Goal: Check status

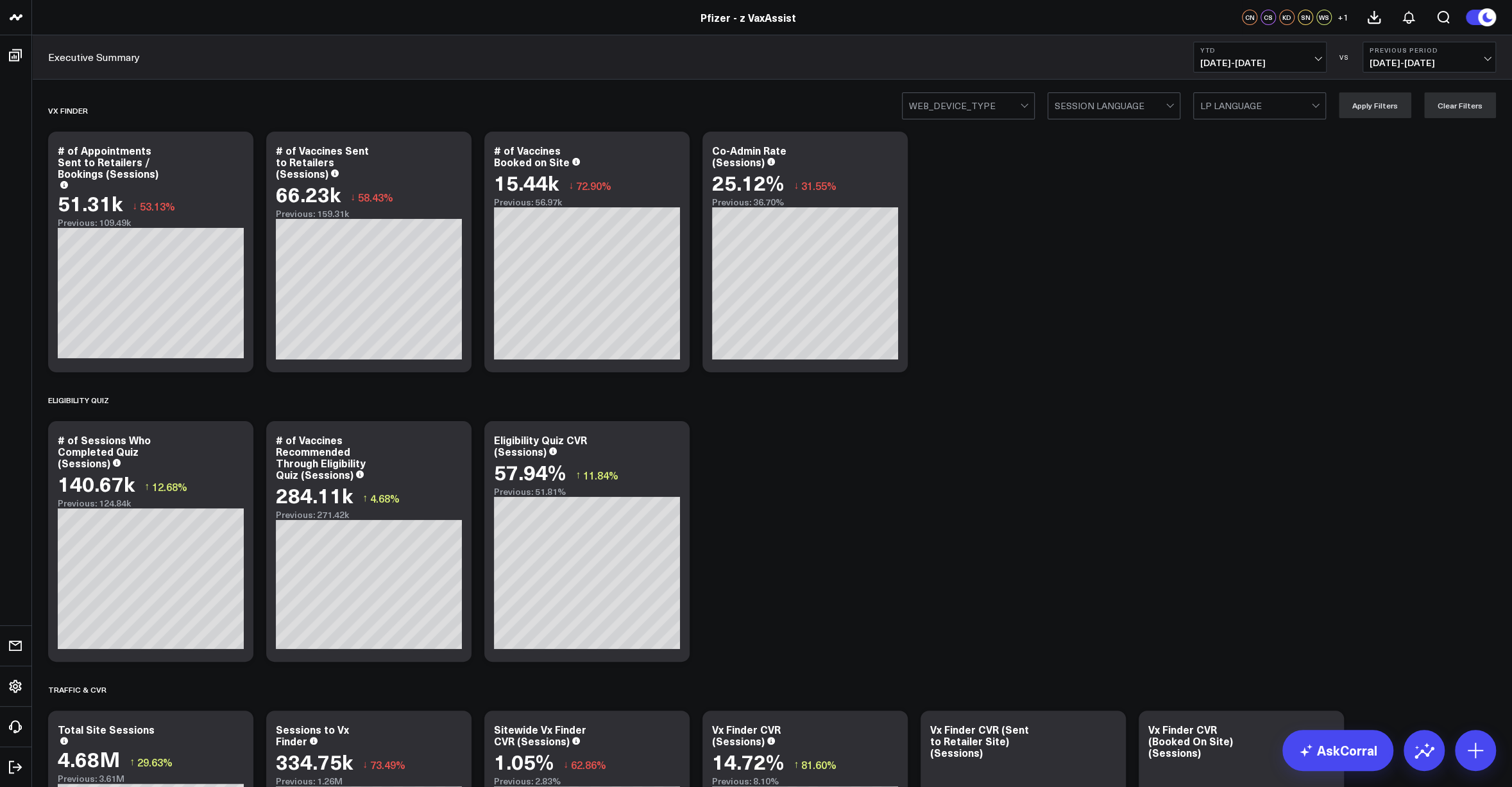
click at [1292, 65] on span "01/01/25 - 09/16/25" at bounding box center [1259, 62] width 119 height 10
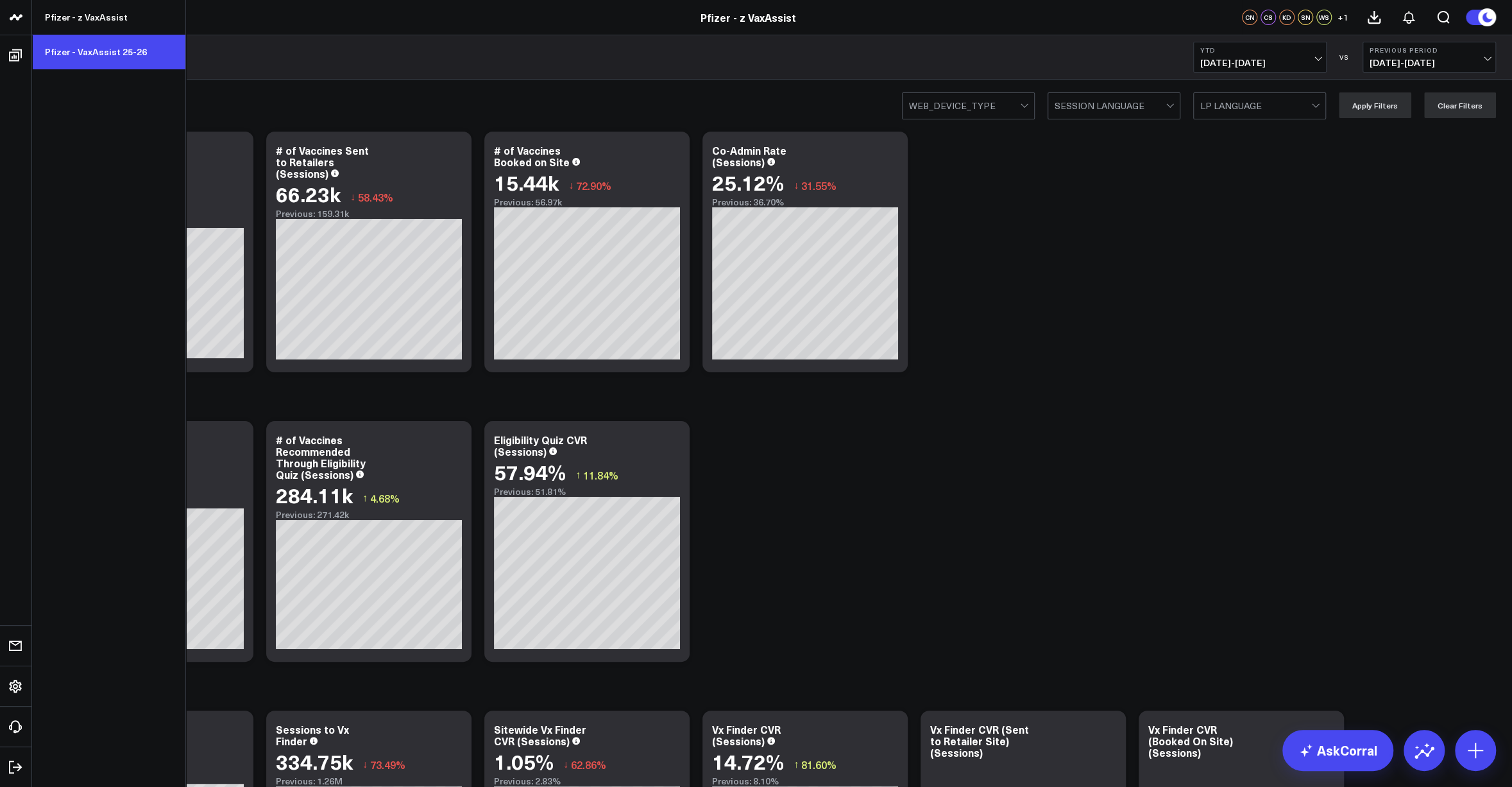
click at [80, 55] on link "Pfizer - VaxAssist 25-26" at bounding box center [108, 52] width 153 height 35
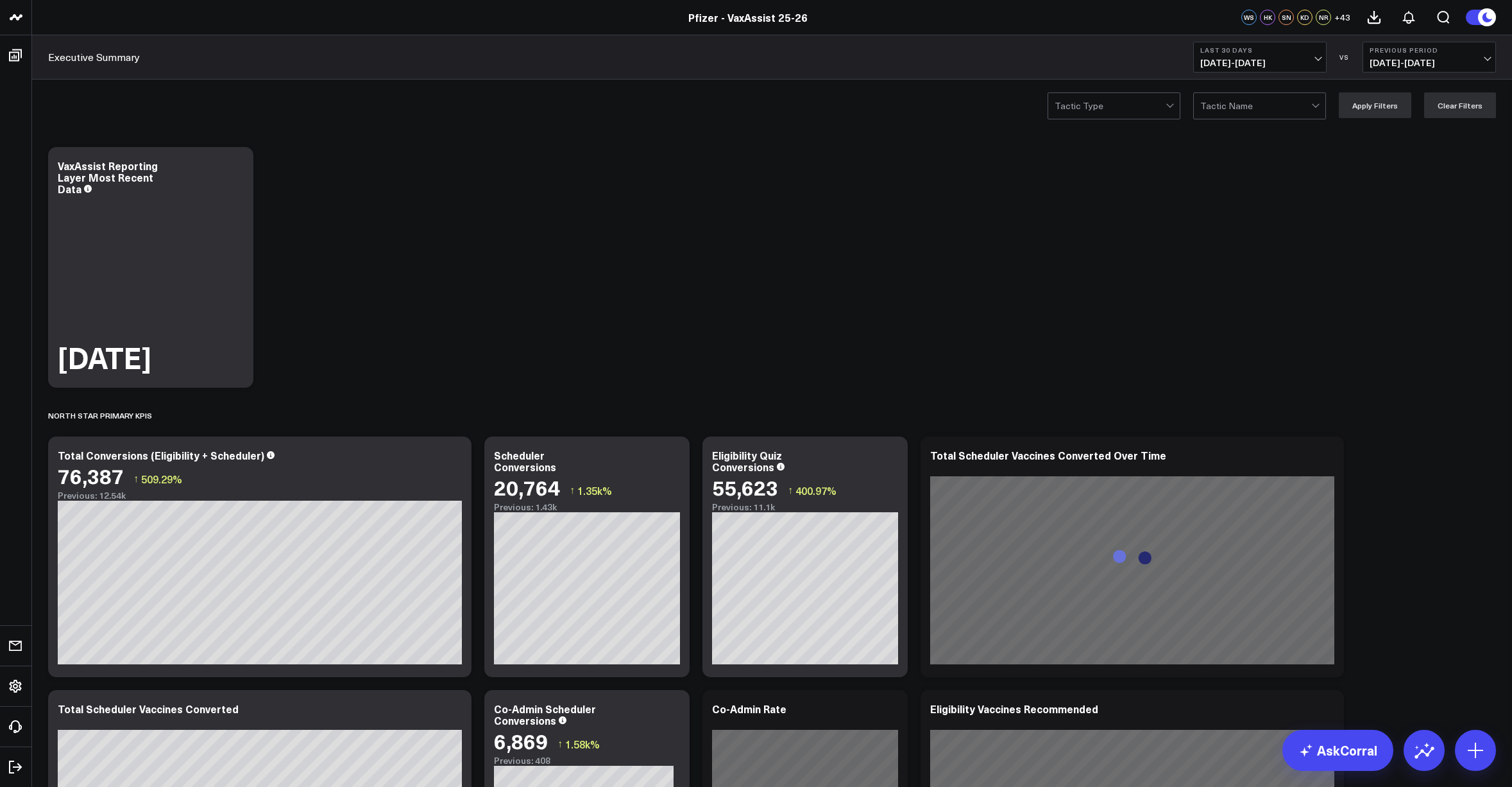
click at [1274, 64] on span "[DATE] - [DATE]" at bounding box center [1259, 62] width 119 height 10
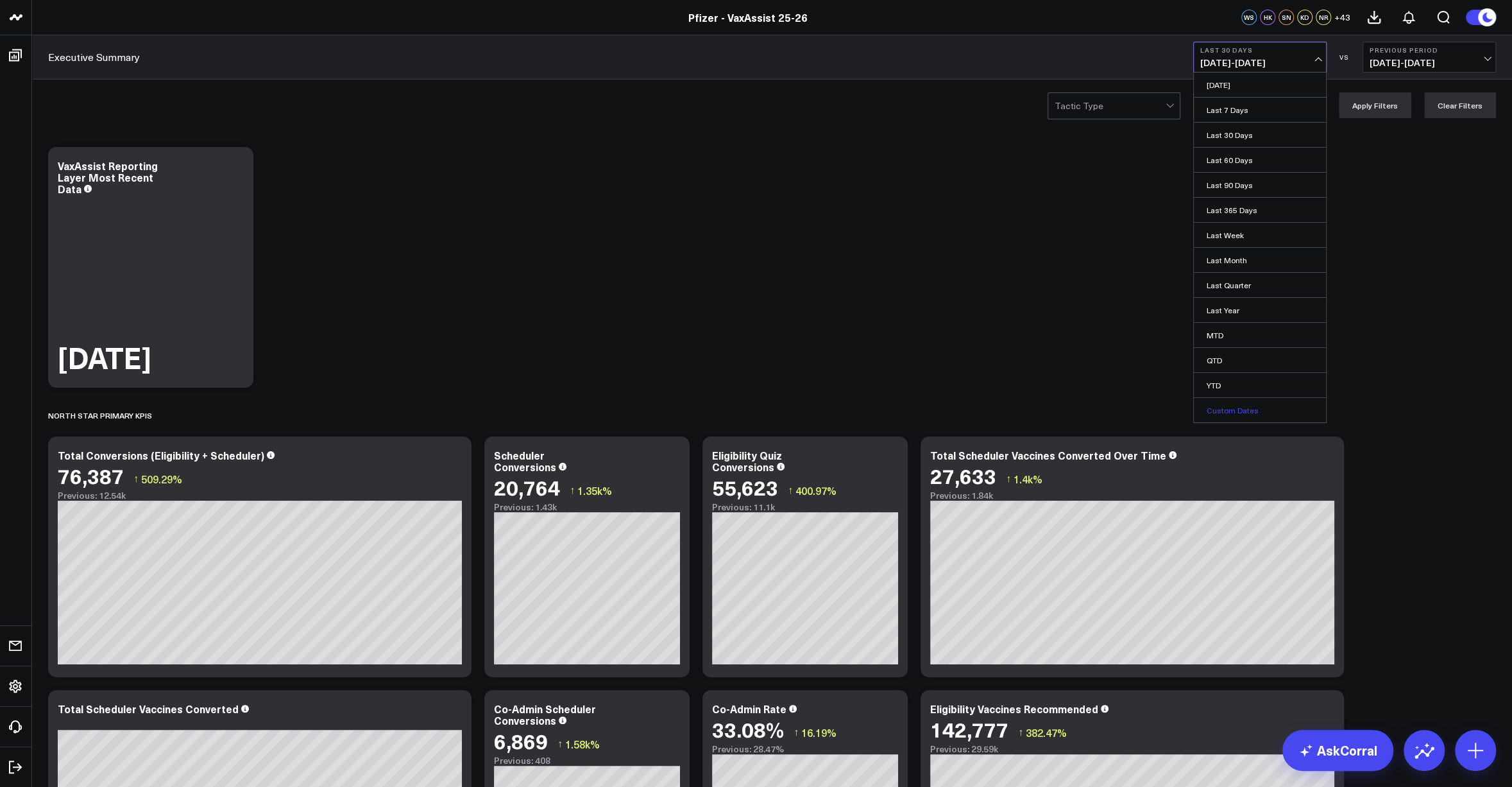
click at [1237, 404] on link "Custom Dates" at bounding box center [1260, 410] width 132 height 24
select select "8"
select select "2025"
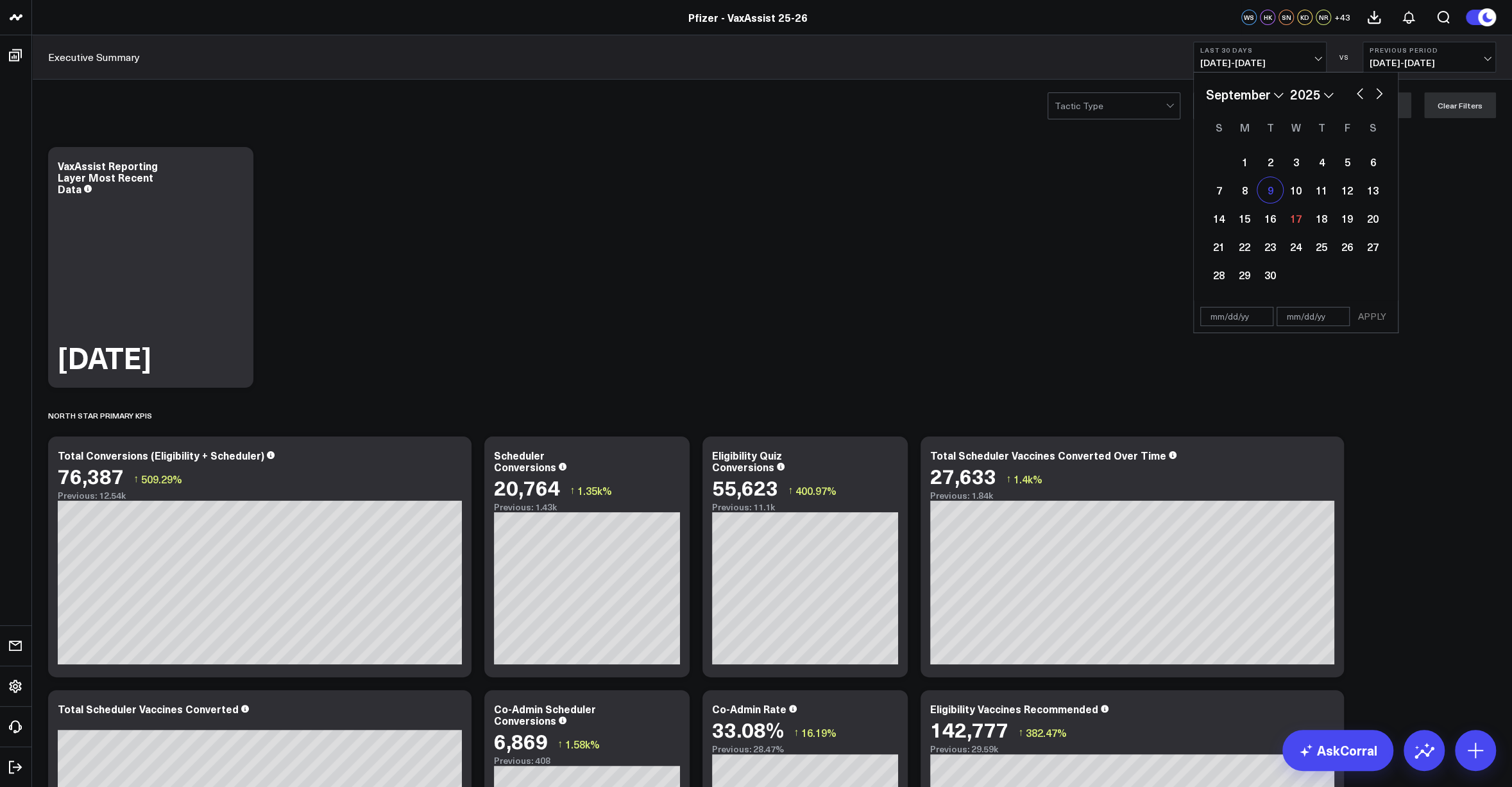
click at [1267, 189] on div "9" at bounding box center [1270, 189] width 25 height 25
type input "[DATE]"
select select "8"
select select "2025"
click at [1253, 213] on div "15" at bounding box center [1244, 217] width 25 height 25
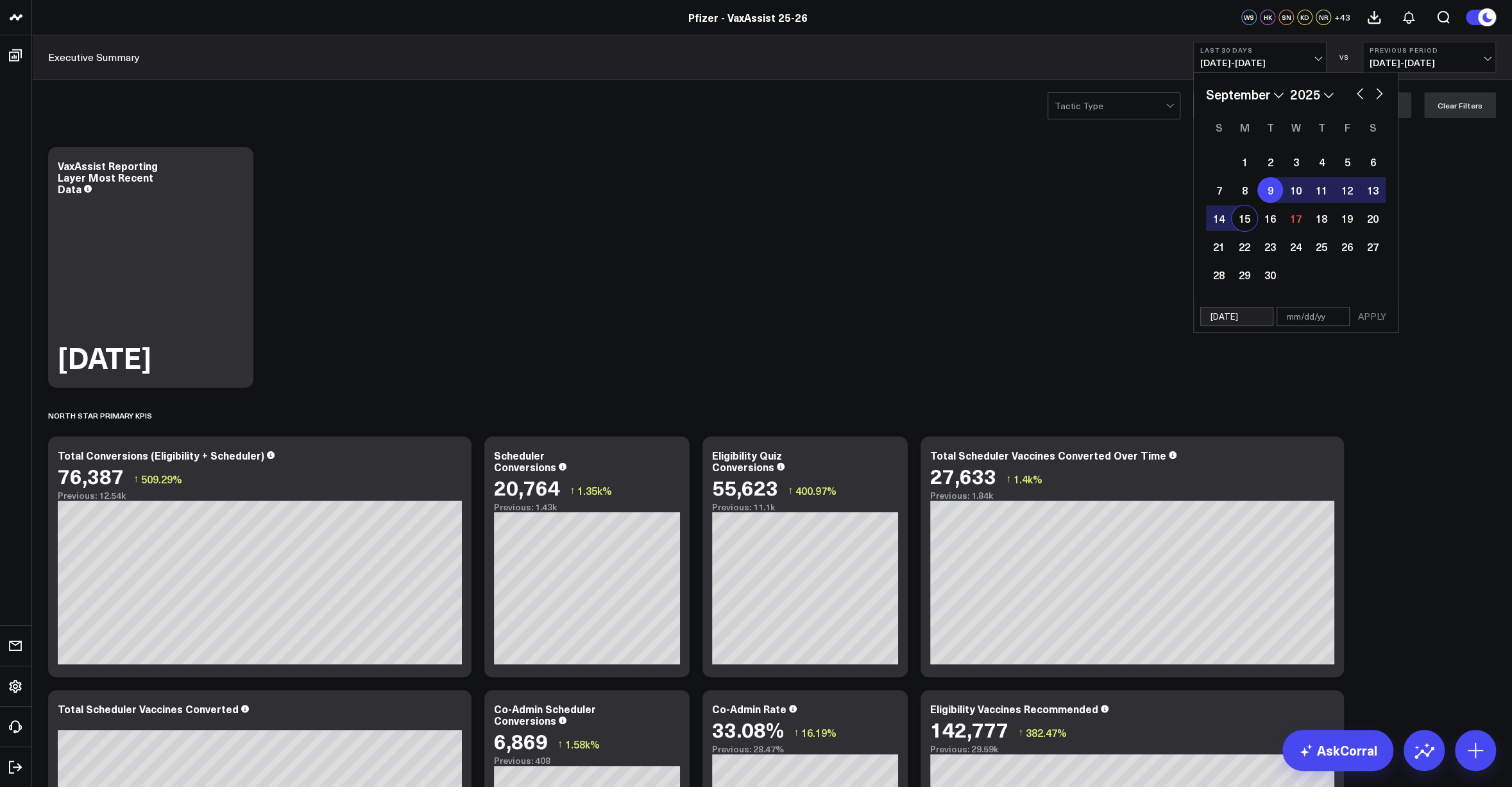
type input "[DATE]"
select select "8"
select select "2025"
click at [1382, 319] on button "APPLY" at bounding box center [1372, 316] width 39 height 19
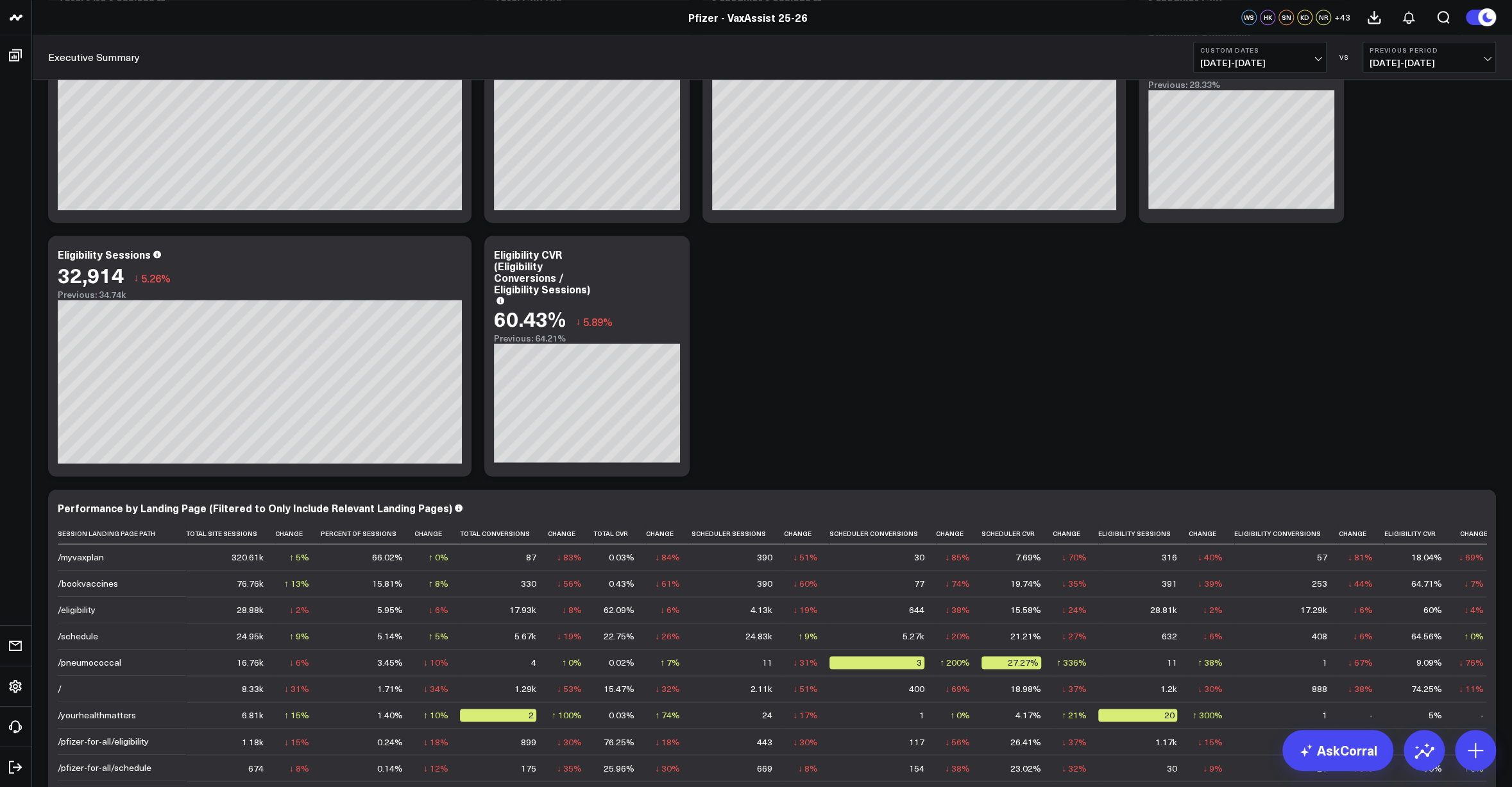
scroll to position [1412, 0]
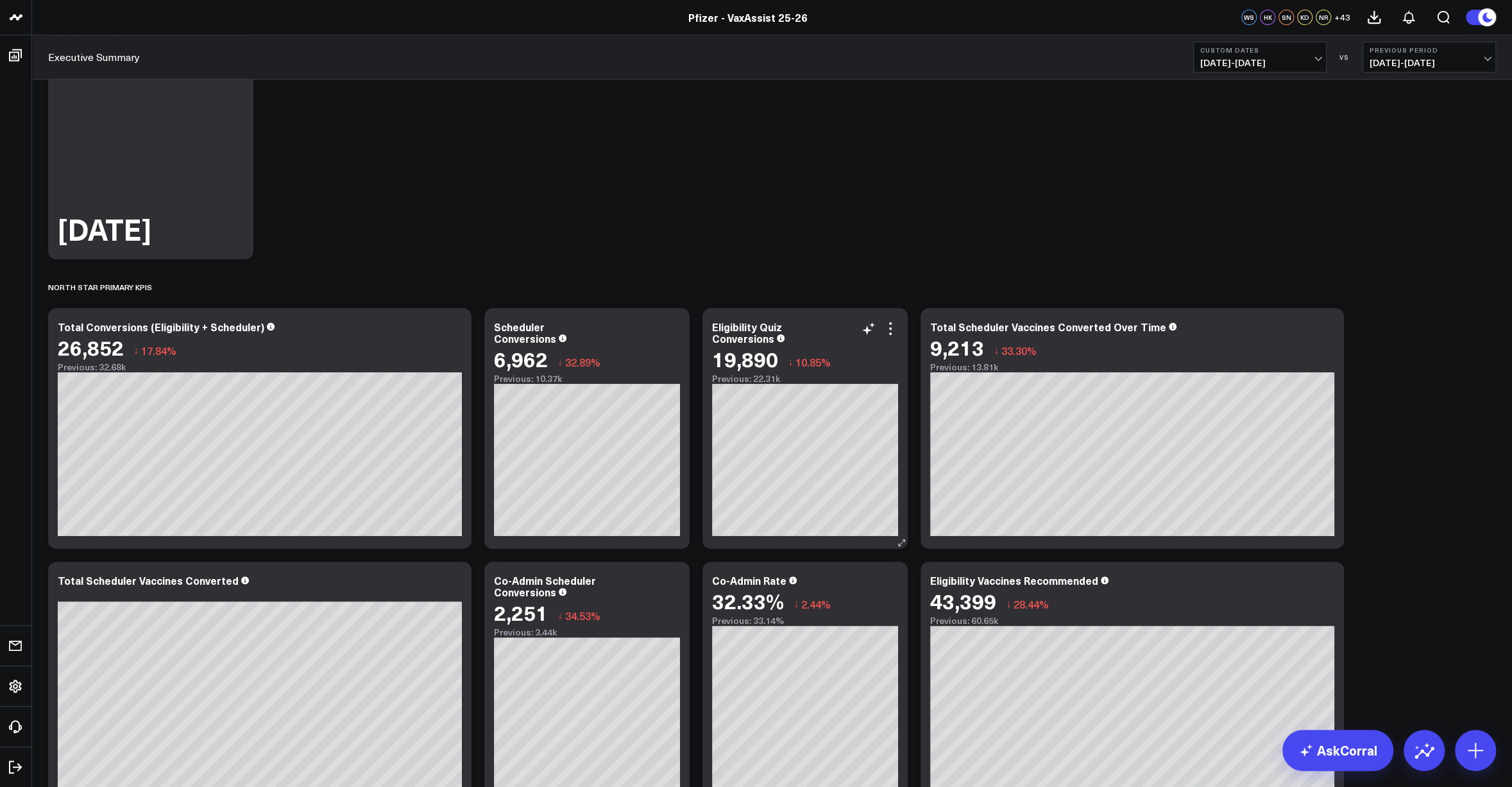
scroll to position [0, 0]
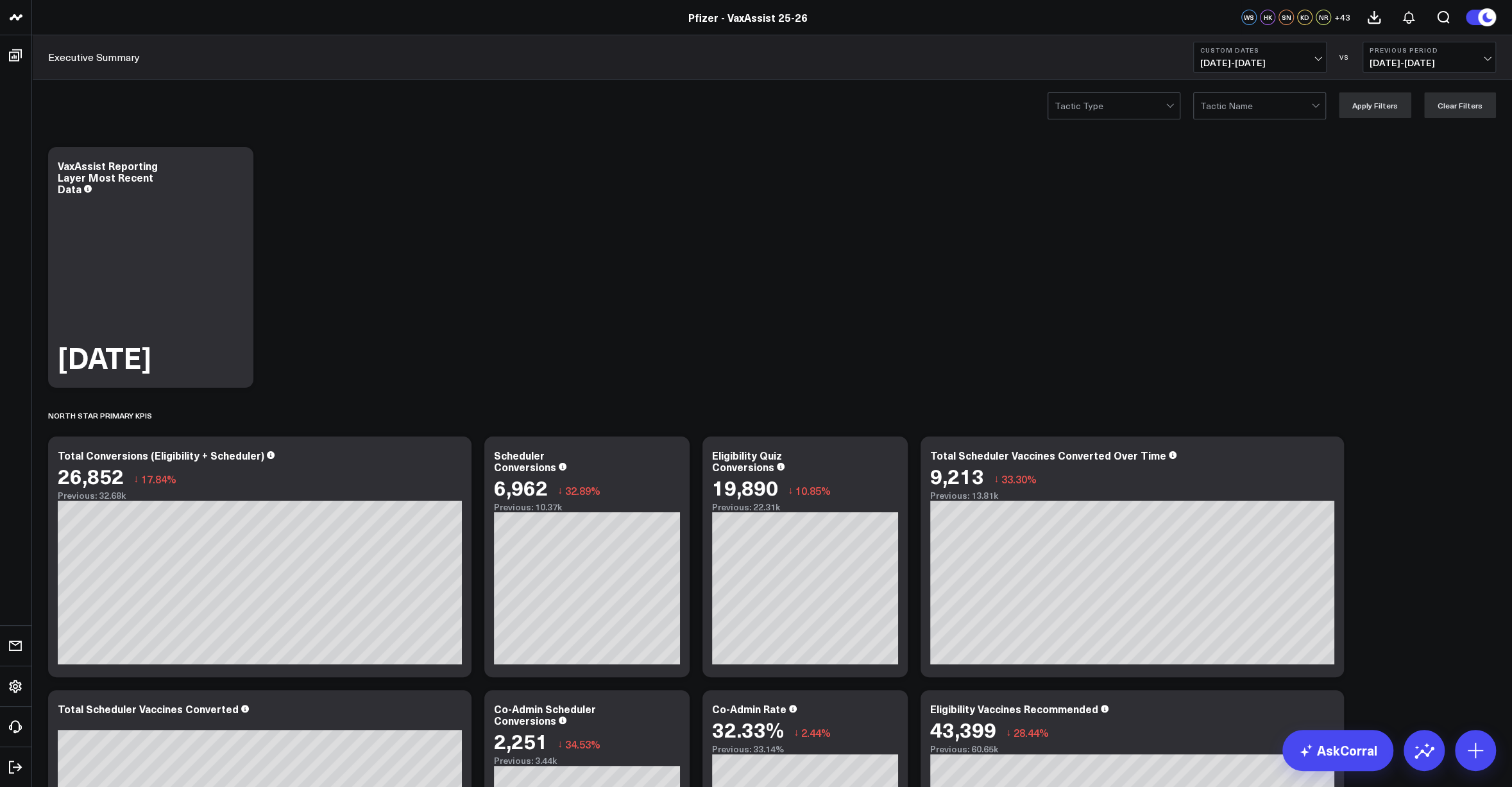
click at [1255, 54] on b "Custom Dates" at bounding box center [1259, 50] width 119 height 8
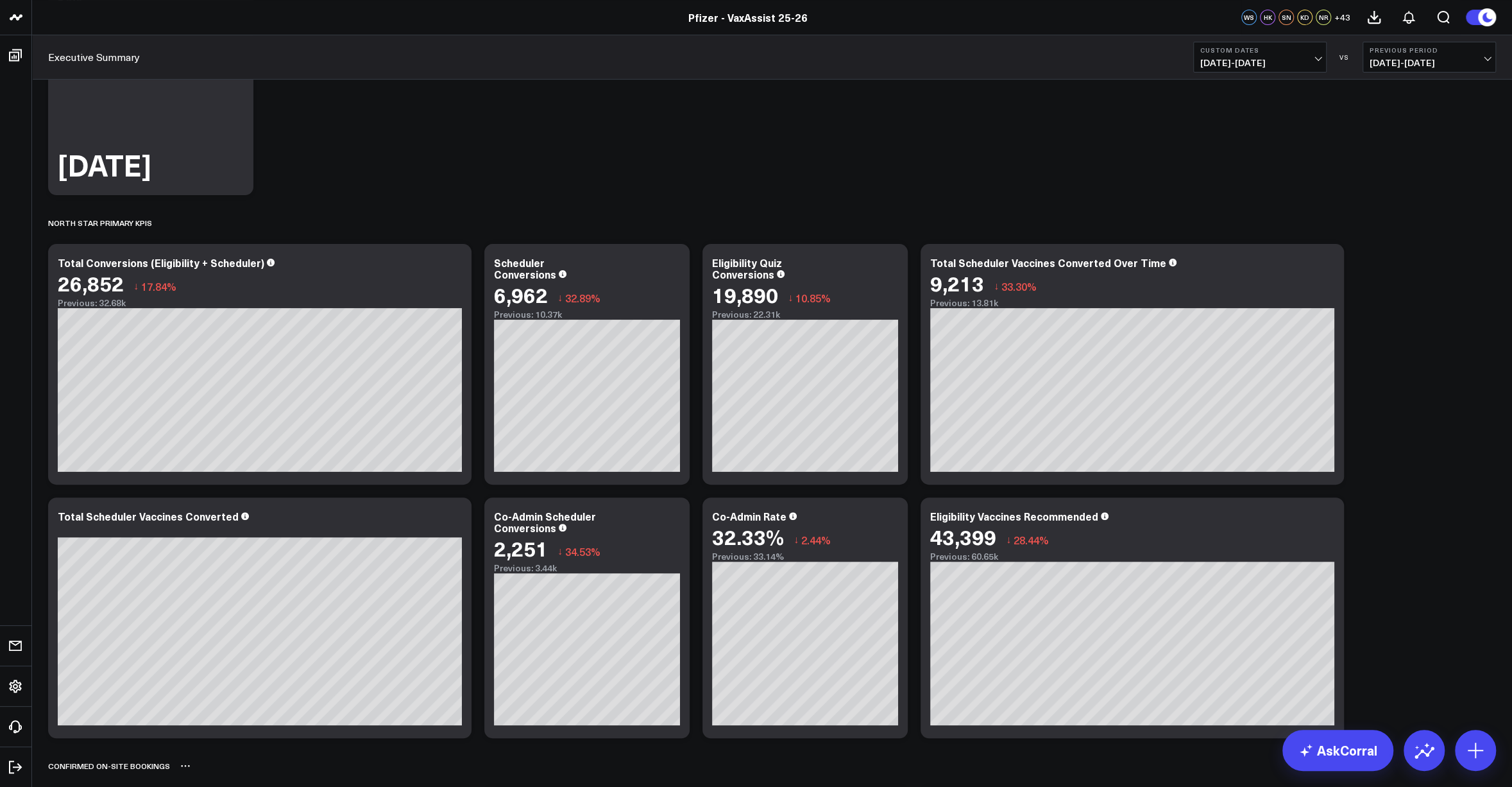
click at [1204, 772] on div "Confirmed On-Site Bookings" at bounding box center [772, 765] width 1448 height 29
